Goal: Task Accomplishment & Management: Manage account settings

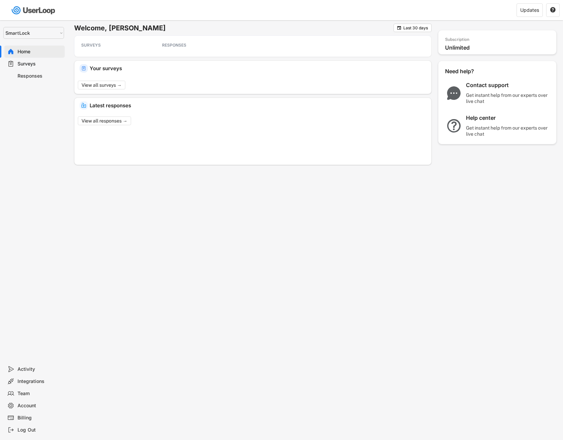
select select ""1348695171700984260__LOOKUP__1757541288839x148964706696052220""
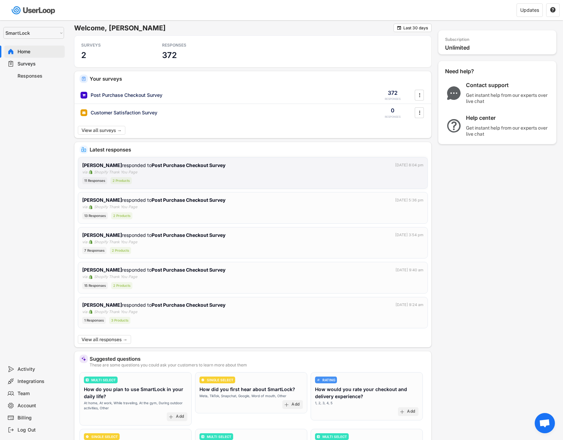
click at [236, 171] on div "[PERSON_NAME] responded to Post Purchase Checkout Survey [DATE] 8:04 pm via Sho…" at bounding box center [252, 172] width 341 height 23
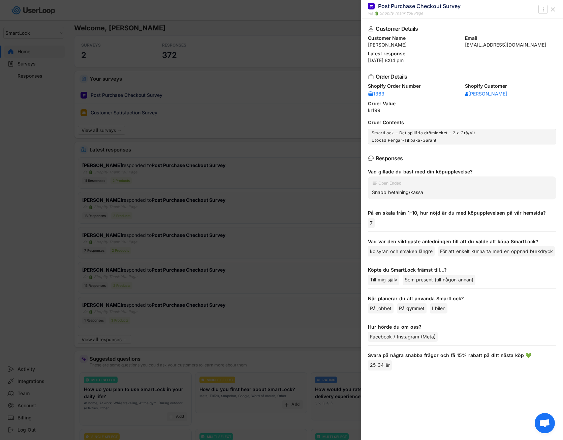
scroll to position [0, 35]
click at [552, 10] on icon at bounding box center [553, 9] width 7 height 7
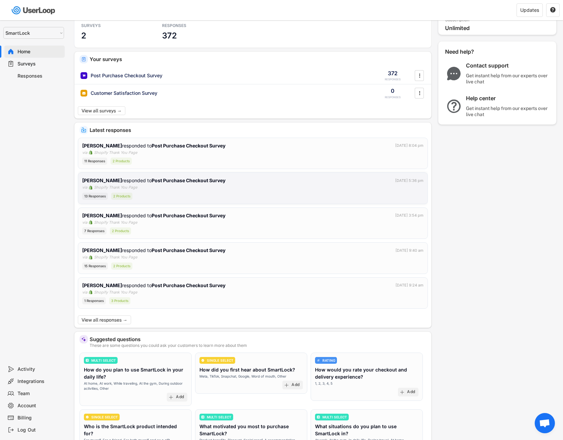
scroll to position [0, 0]
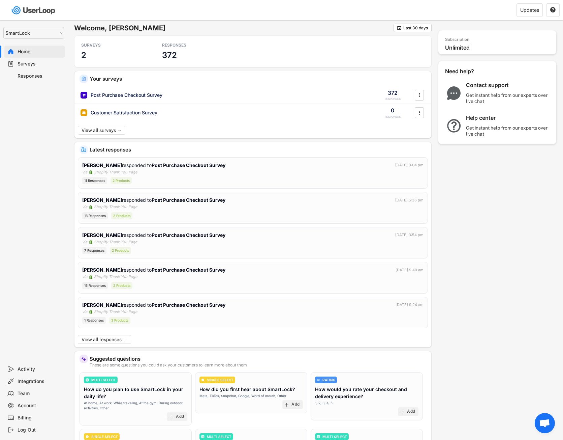
click at [32, 406] on div "Account" at bounding box center [40, 405] width 44 height 6
select select ""en""
select select ""no_throttling""
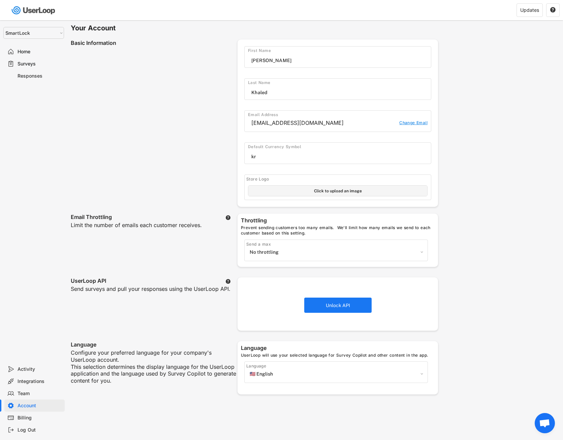
click at [35, 380] on div "Integrations" at bounding box center [40, 381] width 44 height 6
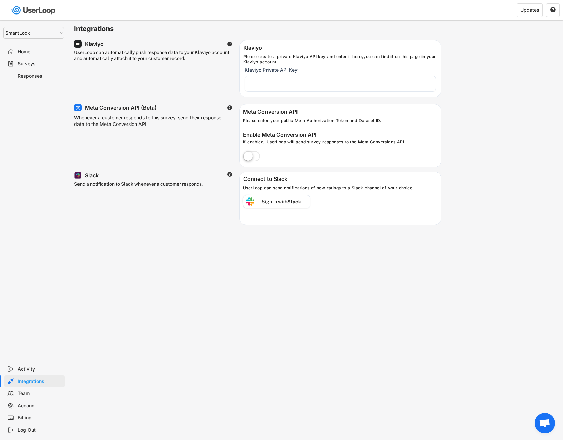
click at [256, 157] on label at bounding box center [251, 156] width 21 height 15
click at [0, 0] on input "checkbox" at bounding box center [0, 0] width 0 height 0
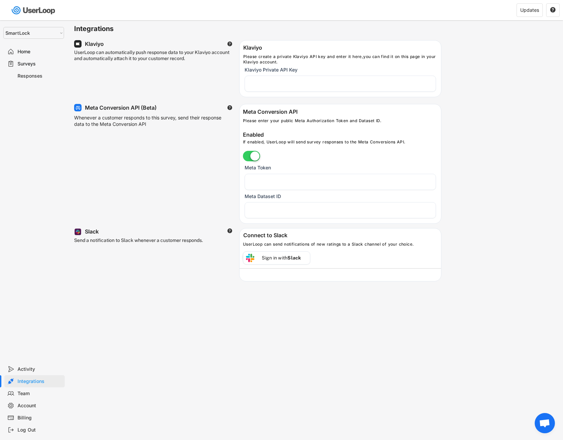
click at [252, 211] on input "input" at bounding box center [340, 210] width 191 height 16
paste input "895207896103775"
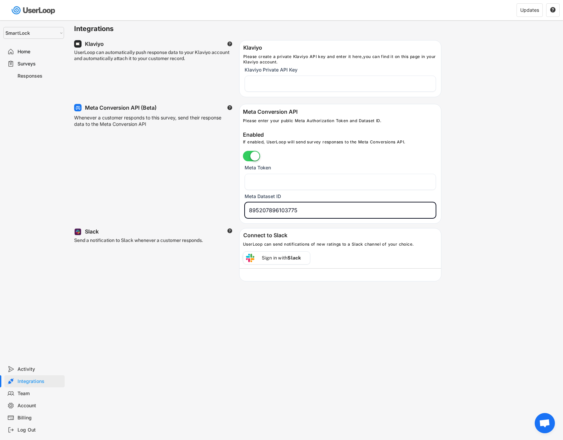
type input "895207896103775"
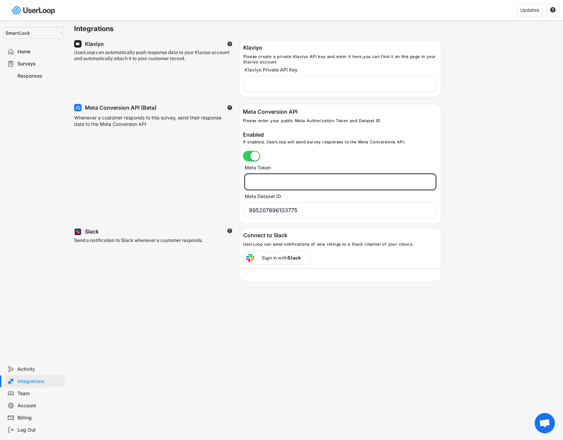
click at [273, 182] on input "input" at bounding box center [340, 182] width 191 height 16
paste input "EAAPdggn3oAsBPQf0mRNuV0vCmb9nTb1ZAs3mbXfgAmBV6sIKA1gfRN4C8iqBWeAQbTnxfSTgbfJsma…"
type input "EAAPdggn3oAsBPQf0mRNuV0vCmb9nTb1ZAs3mbXfgAmBV6sIKA1gfRN4C8iqBWeAQbTnxfSTgbfJsma…"
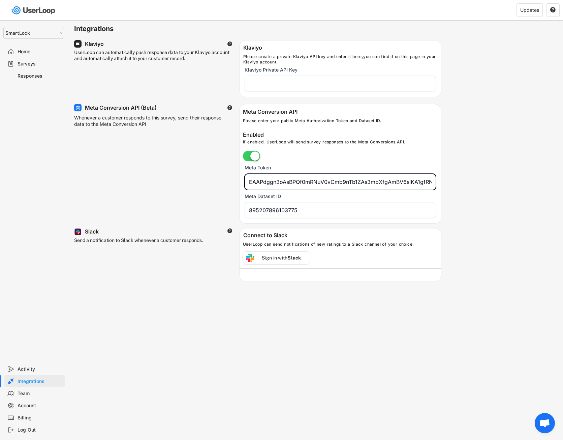
click at [506, 222] on div "Integrations UserLoop can automatically push response data to your Klaviyo acco…" at bounding box center [315, 157] width 496 height 274
click at [454, 152] on div "Integrations UserLoop can automatically push response data to your Klaviyo acco…" at bounding box center [315, 157] width 496 height 274
click at [31, 369] on div "Activity" at bounding box center [40, 369] width 44 height 6
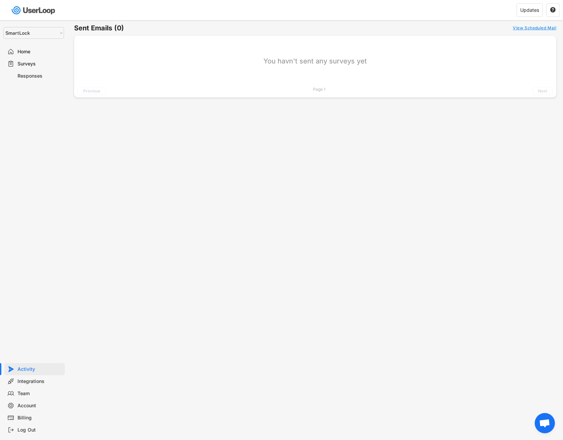
click at [37, 384] on div "Integrations" at bounding box center [40, 381] width 44 height 6
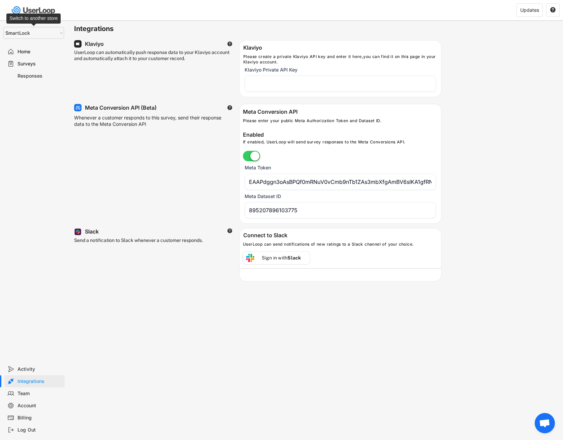
click at [43, 32] on select "Selet a store... SmartLock SmartLock" at bounding box center [33, 33] width 61 height 12
click at [174, 39] on div "UserLoop can automatically push response data to your Klaviyo account and autom…" at bounding box center [257, 65] width 367 height 64
